Goal: Obtain resource: Obtain resource

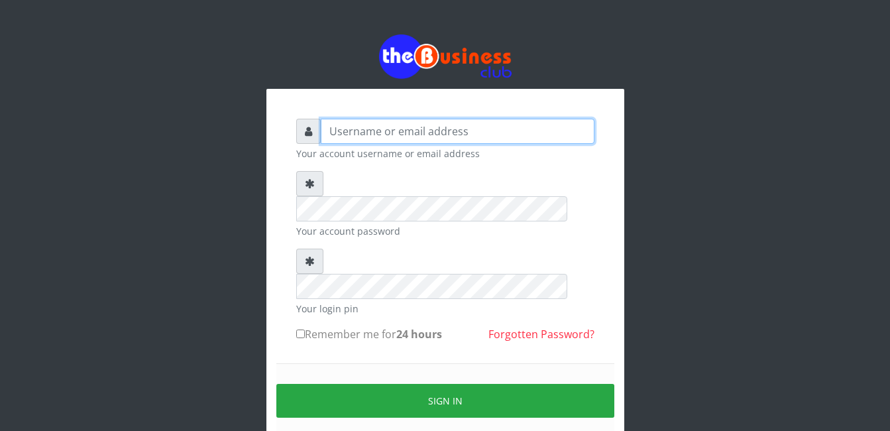
click at [360, 141] on input "text" at bounding box center [458, 131] width 274 height 25
type input "abasscotex12@gmail.com"
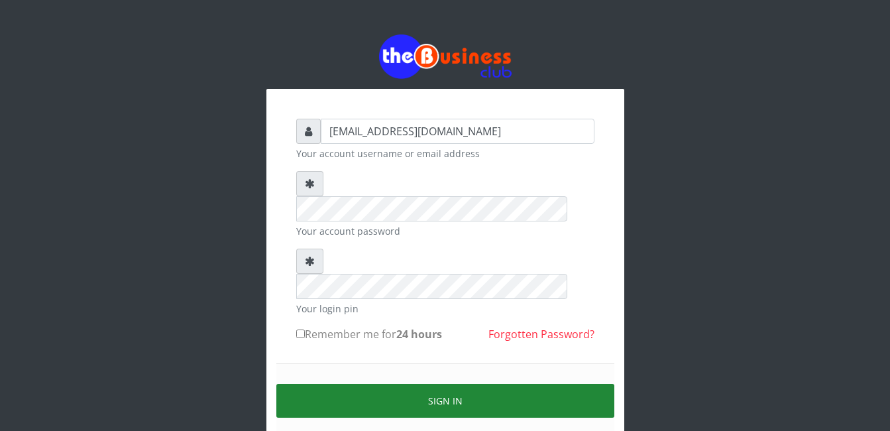
click at [464, 384] on button "Sign in" at bounding box center [445, 401] width 338 height 34
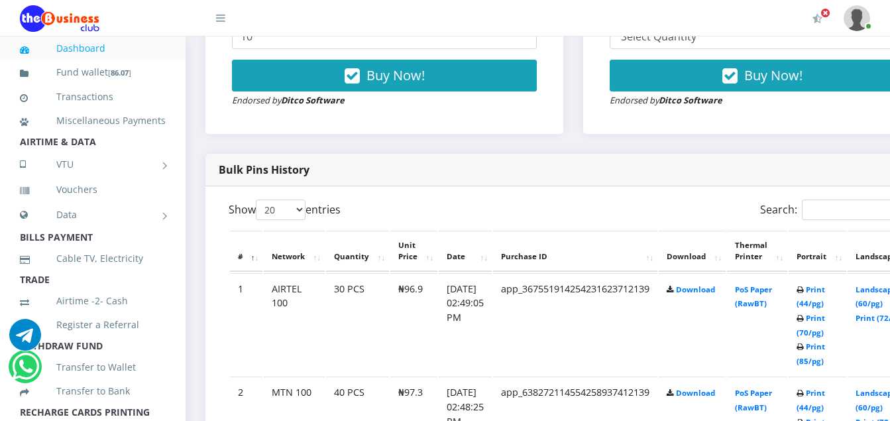
scroll to position [596, 0]
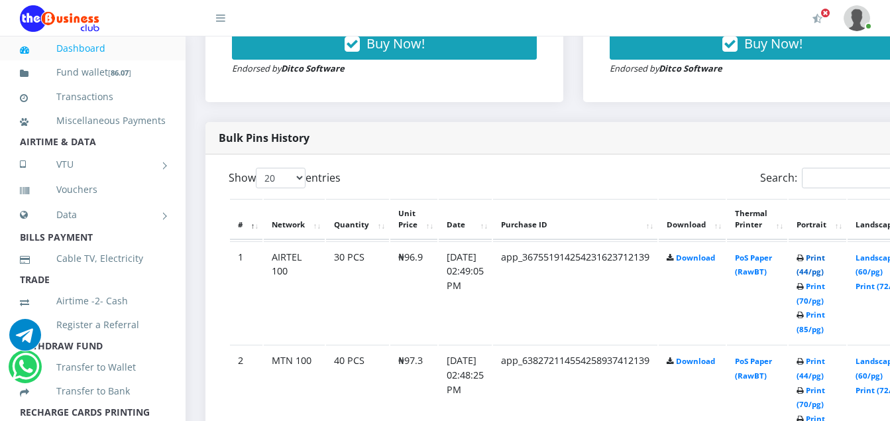
click at [825, 263] on link "Print (44/pg)" at bounding box center [810, 264] width 28 height 25
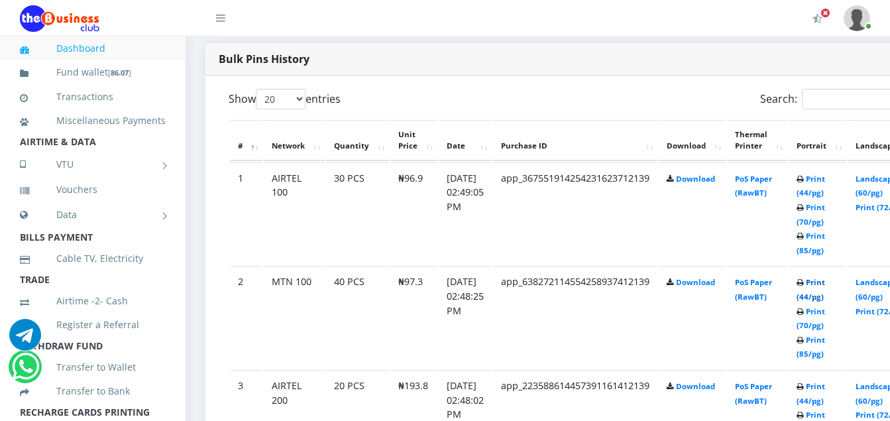
click at [825, 286] on link "Print (44/pg)" at bounding box center [810, 289] width 28 height 25
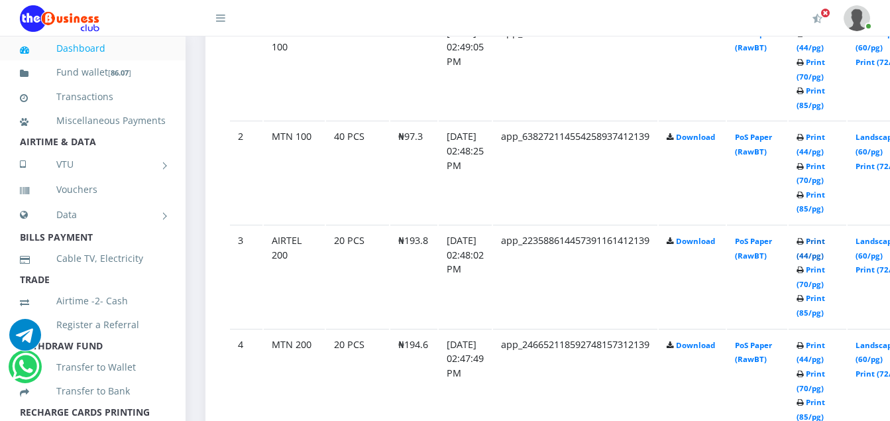
click at [825, 244] on link "Print (44/pg)" at bounding box center [810, 248] width 28 height 25
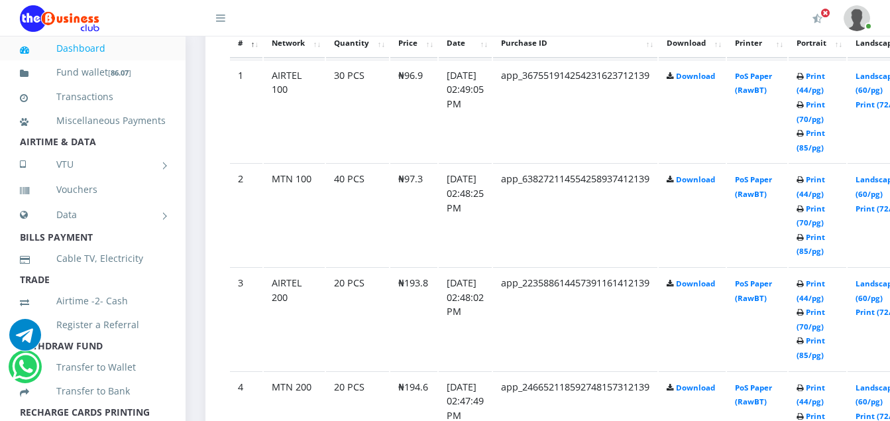
scroll to position [844, 0]
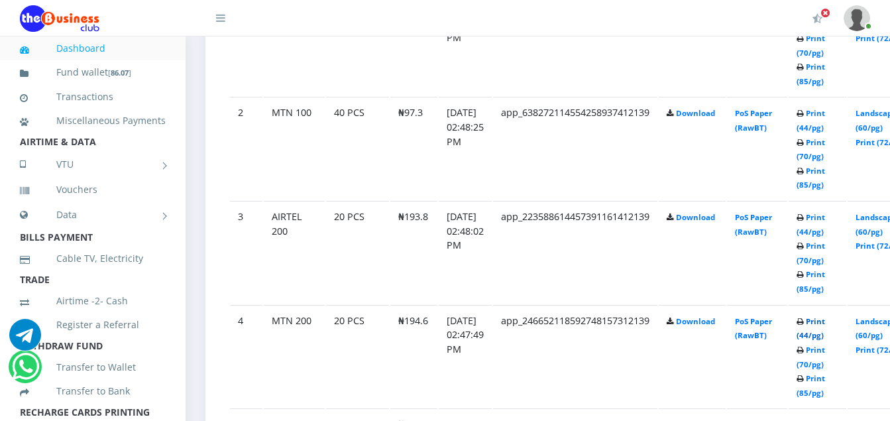
click at [825, 321] on link "Print (44/pg)" at bounding box center [810, 328] width 28 height 25
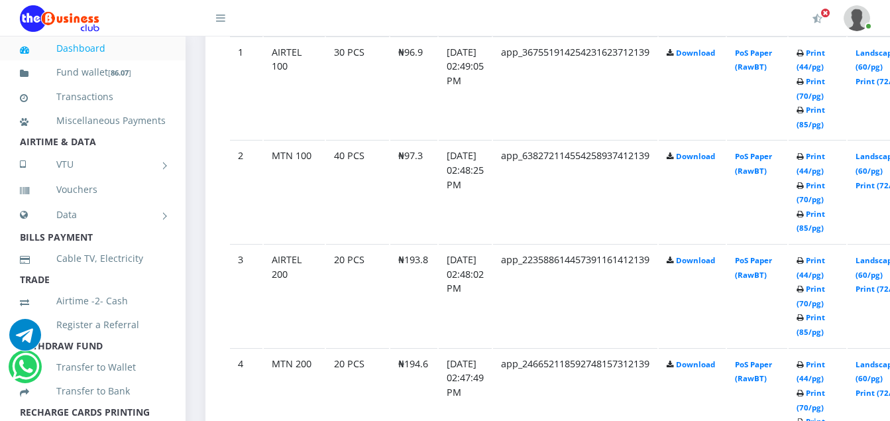
scroll to position [844, 0]
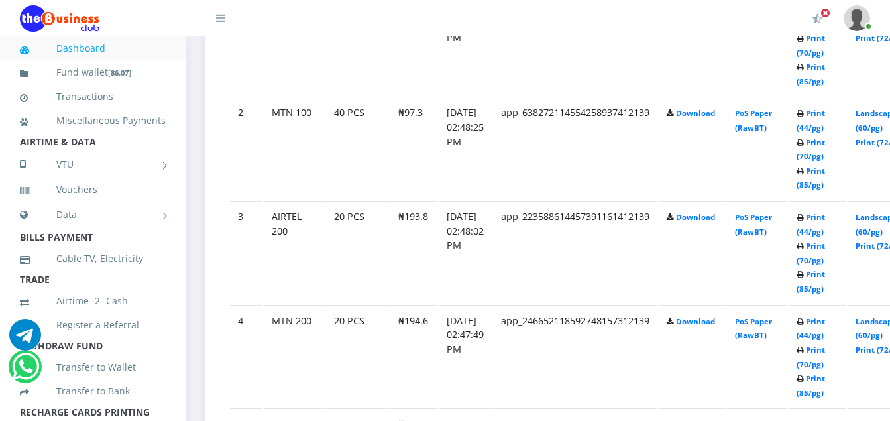
click at [755, 168] on td "PoS Paper (RawBT)" at bounding box center [757, 148] width 60 height 103
